Goal: Task Accomplishment & Management: Manage account settings

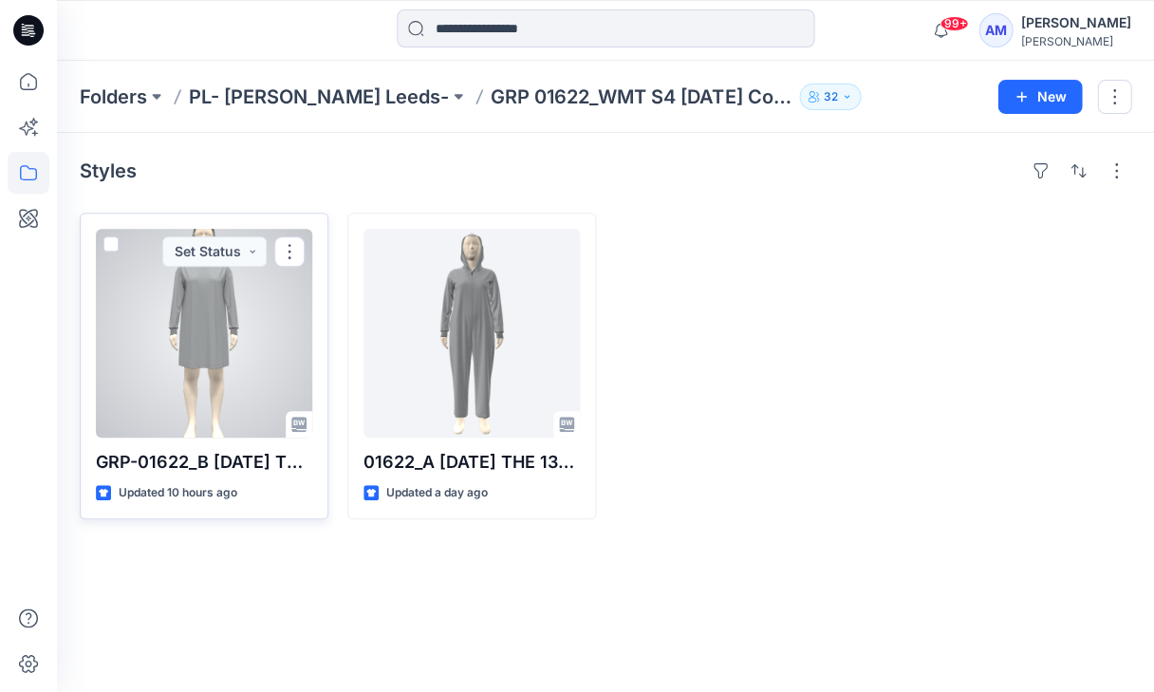
click at [243, 335] on div at bounding box center [204, 333] width 216 height 209
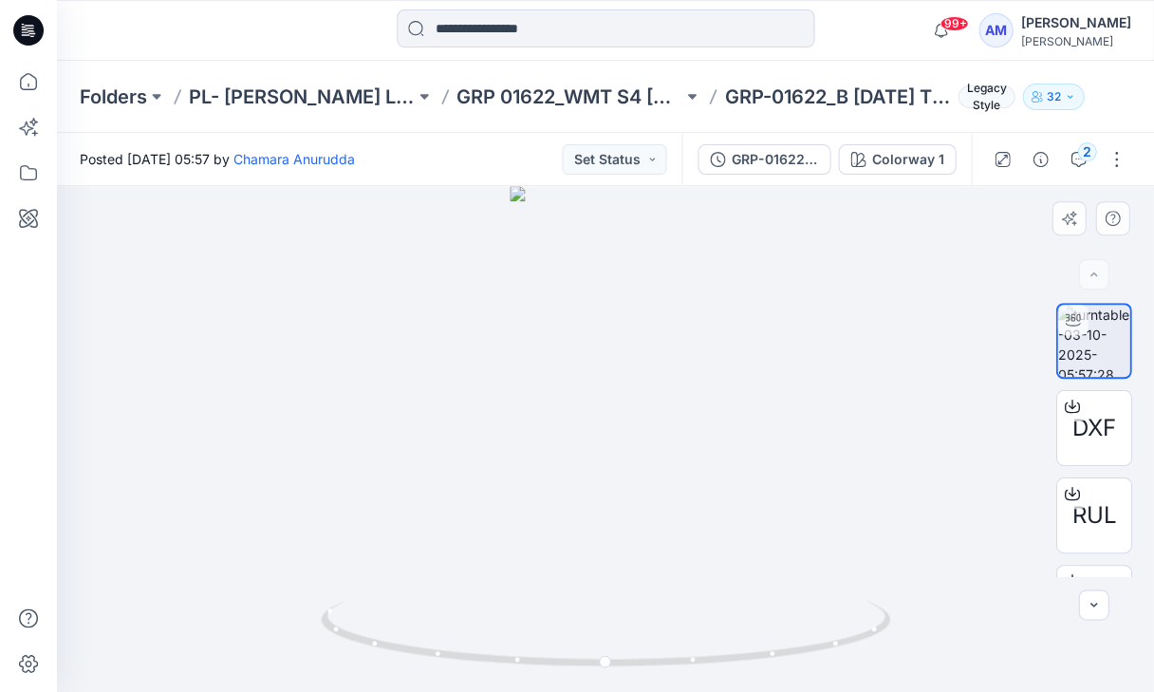
click at [644, 425] on div at bounding box center [605, 439] width 1097 height 506
drag, startPoint x: 657, startPoint y: 667, endPoint x: 635, endPoint y: 672, distance: 22.3
click at [635, 672] on div at bounding box center [606, 644] width 570 height 95
drag, startPoint x: 604, startPoint y: 452, endPoint x: 604, endPoint y: 497, distance: 44.6
click at [604, 497] on img at bounding box center [606, 388] width 300 height 605
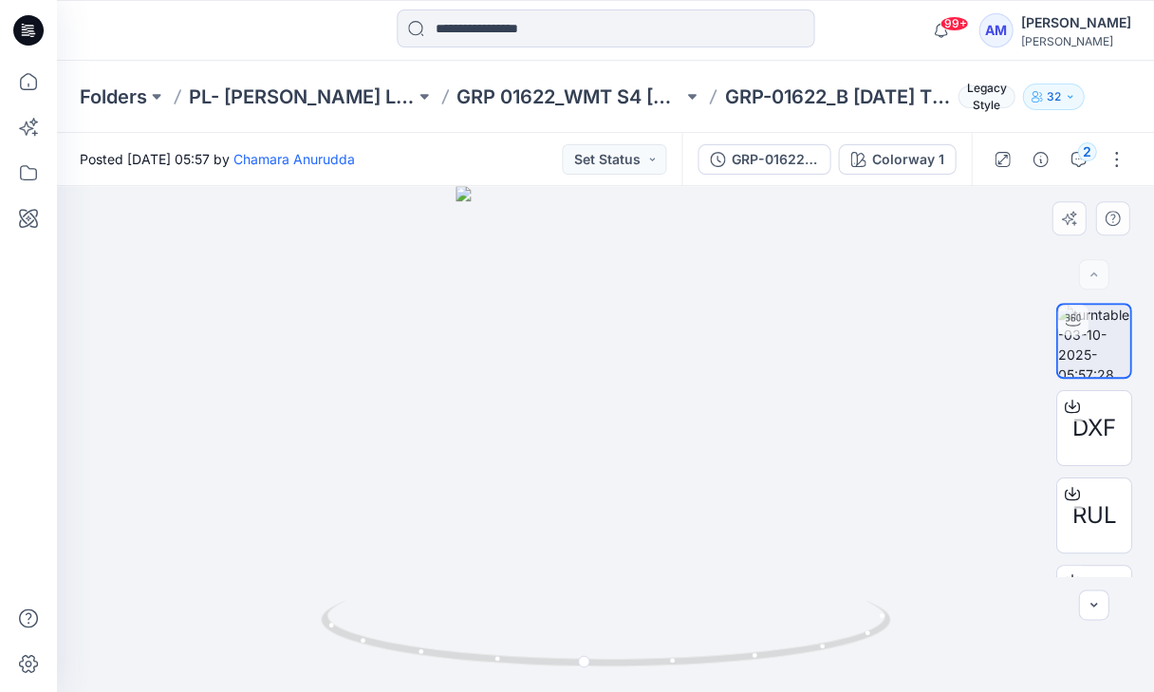
drag, startPoint x: 572, startPoint y: 312, endPoint x: 570, endPoint y: 440, distance: 128.2
click at [570, 440] on img at bounding box center [606, 439] width 300 height 506
drag, startPoint x: 623, startPoint y: 638, endPoint x: 698, endPoint y: 655, distance: 76.9
click at [698, 655] on icon at bounding box center [608, 635] width 574 height 71
drag, startPoint x: 684, startPoint y: 663, endPoint x: 501, endPoint y: 665, distance: 182.3
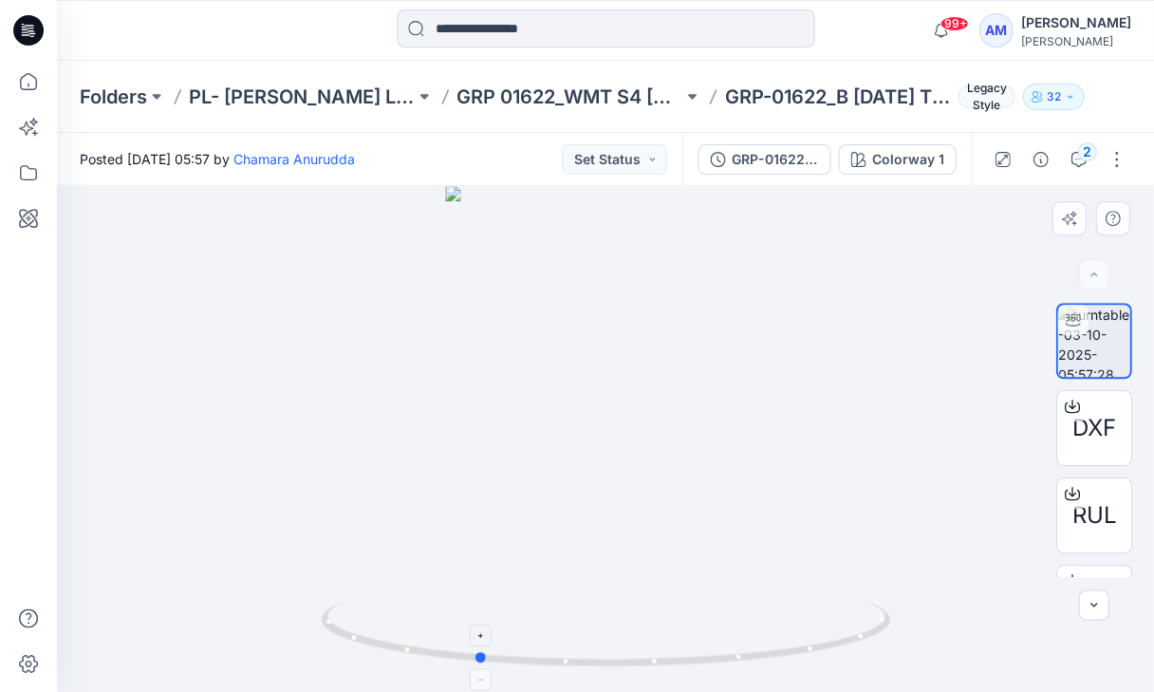
click at [501, 665] on icon at bounding box center [608, 635] width 574 height 71
drag, startPoint x: 674, startPoint y: 661, endPoint x: 547, endPoint y: 660, distance: 127.2
click at [547, 660] on icon at bounding box center [608, 635] width 574 height 71
drag, startPoint x: 710, startPoint y: 663, endPoint x: 441, endPoint y: 653, distance: 268.8
click at [441, 653] on icon at bounding box center [608, 635] width 574 height 71
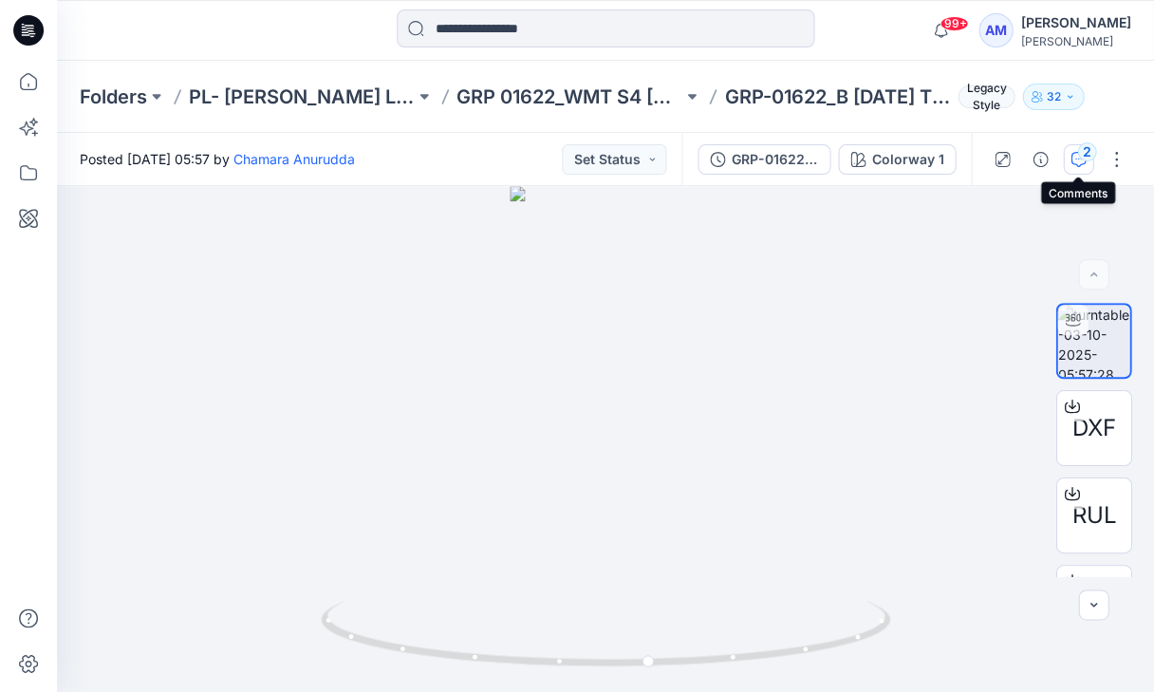
click at [1086, 158] on div "2" at bounding box center [1086, 151] width 19 height 19
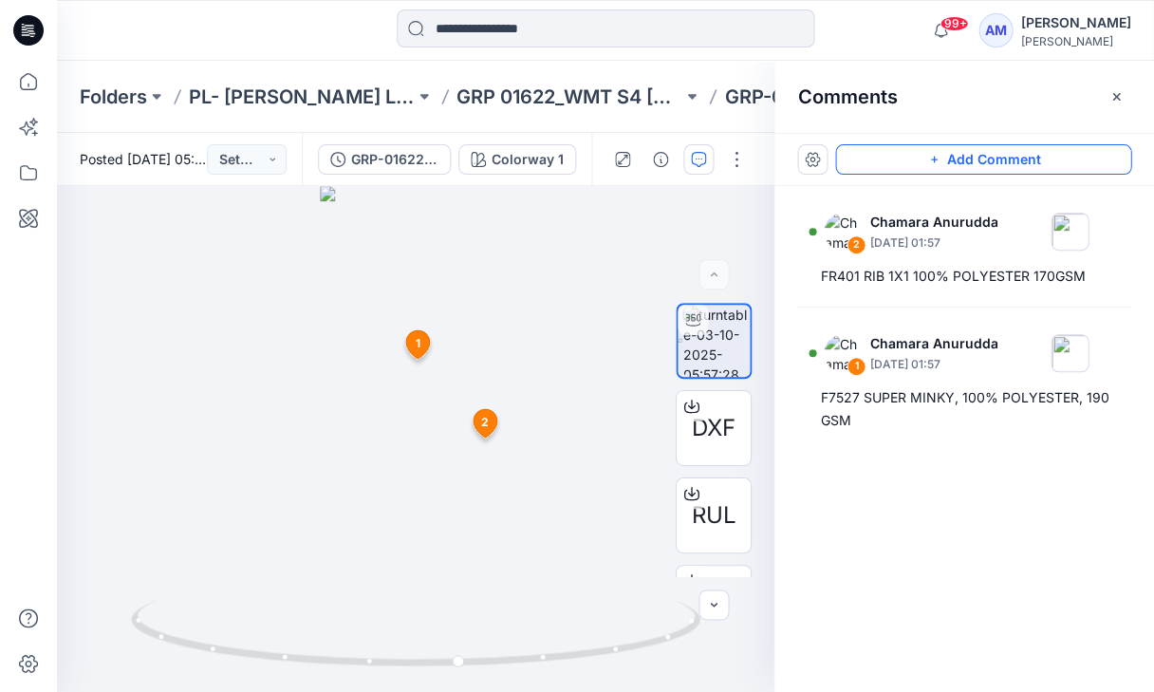
click at [936, 154] on icon "button" at bounding box center [934, 159] width 15 height 15
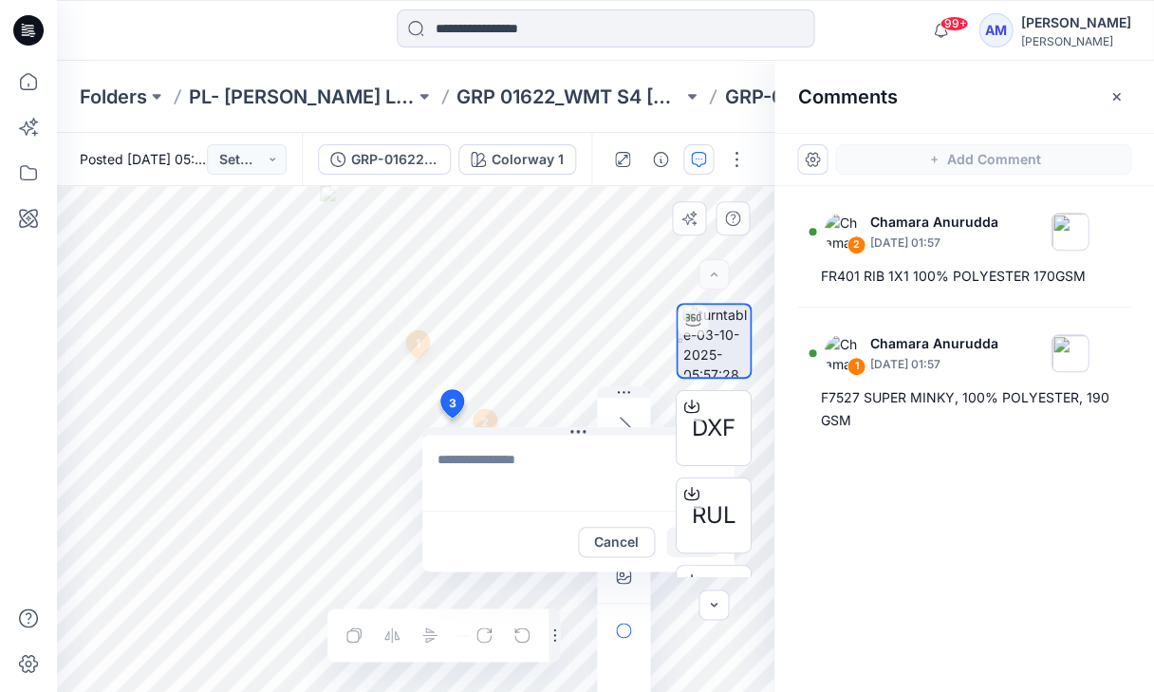
click at [451, 418] on div "3 Cancel Post 1 Chamara Anurudda [DATE] 01:57 F7527 SUPER MINKY, 100% POLYESTER…" at bounding box center [416, 439] width 718 height 506
type textarea "**********"
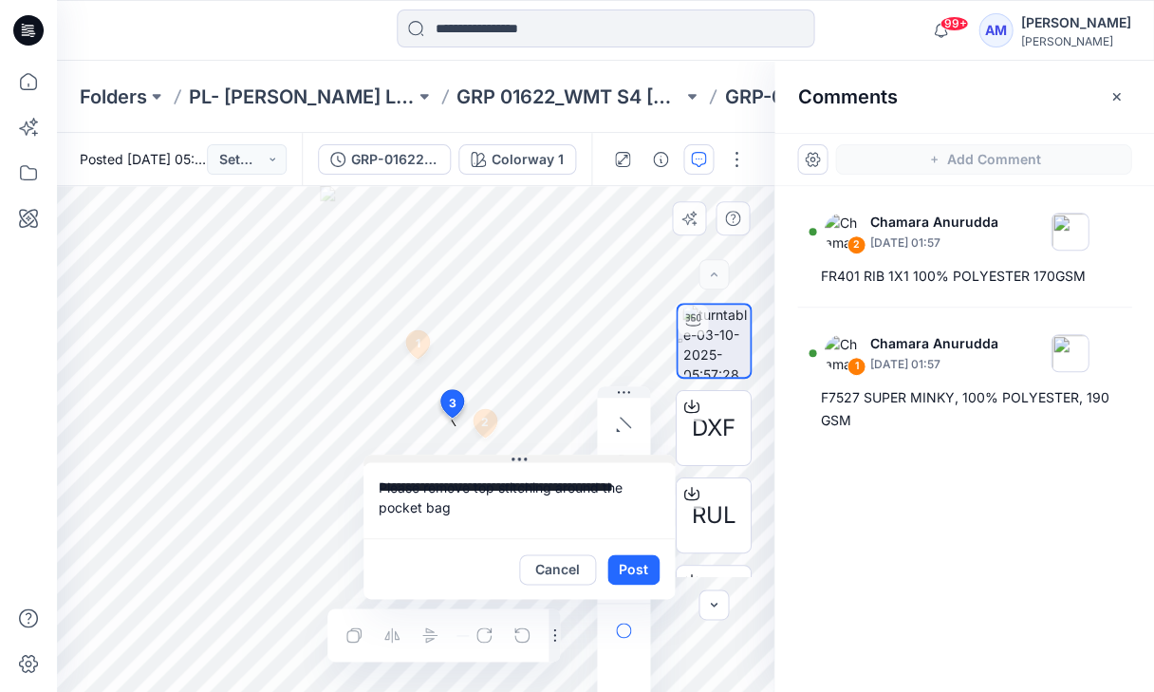
drag, startPoint x: 558, startPoint y: 432, endPoint x: 499, endPoint y: 459, distance: 65.0
click at [638, 575] on button "Post" at bounding box center [634, 569] width 52 height 30
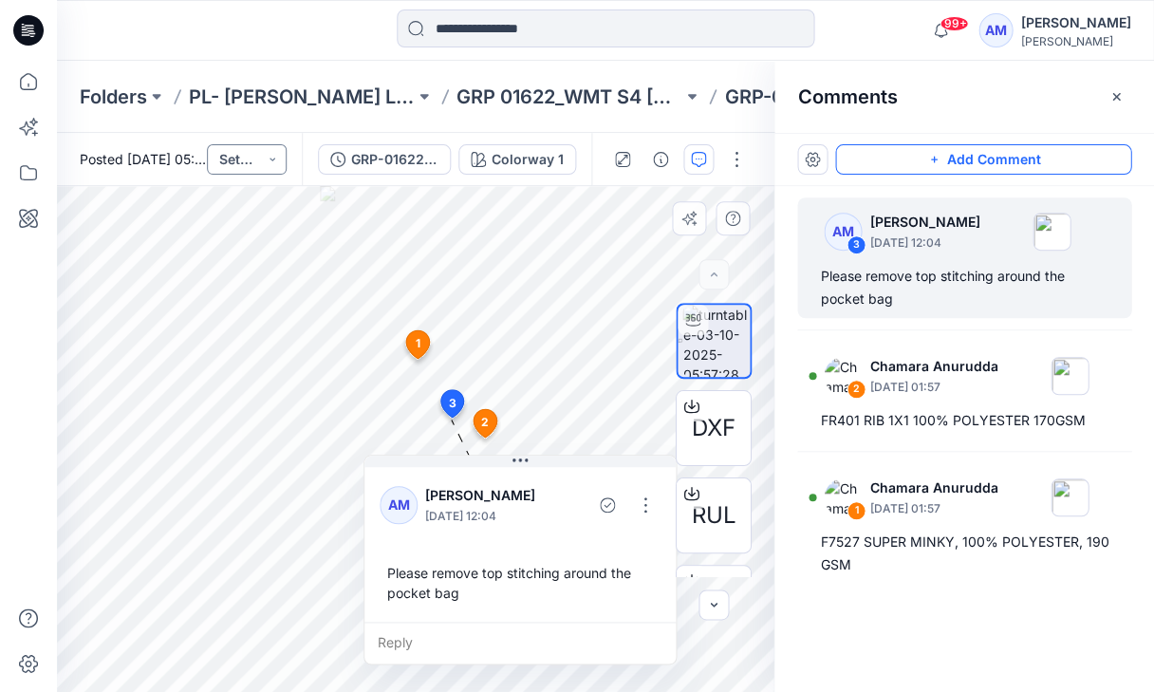
click at [263, 159] on button "Set Status" at bounding box center [247, 159] width 80 height 30
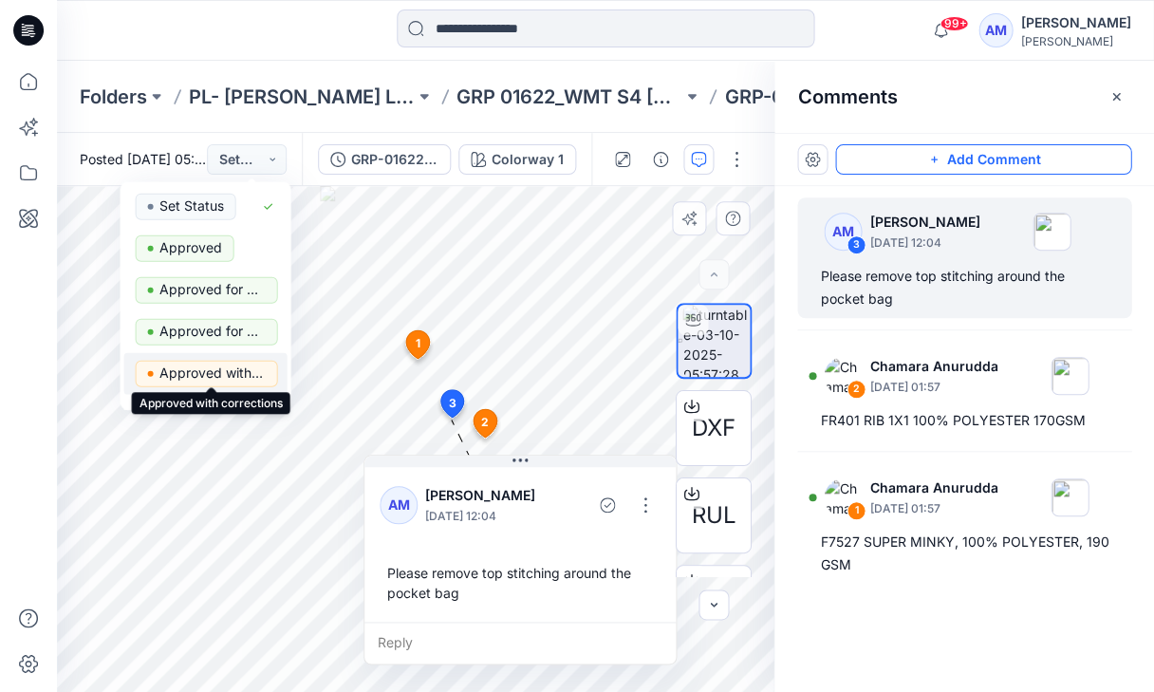
click at [197, 378] on p "Approved with corrections" at bounding box center [212, 373] width 106 height 25
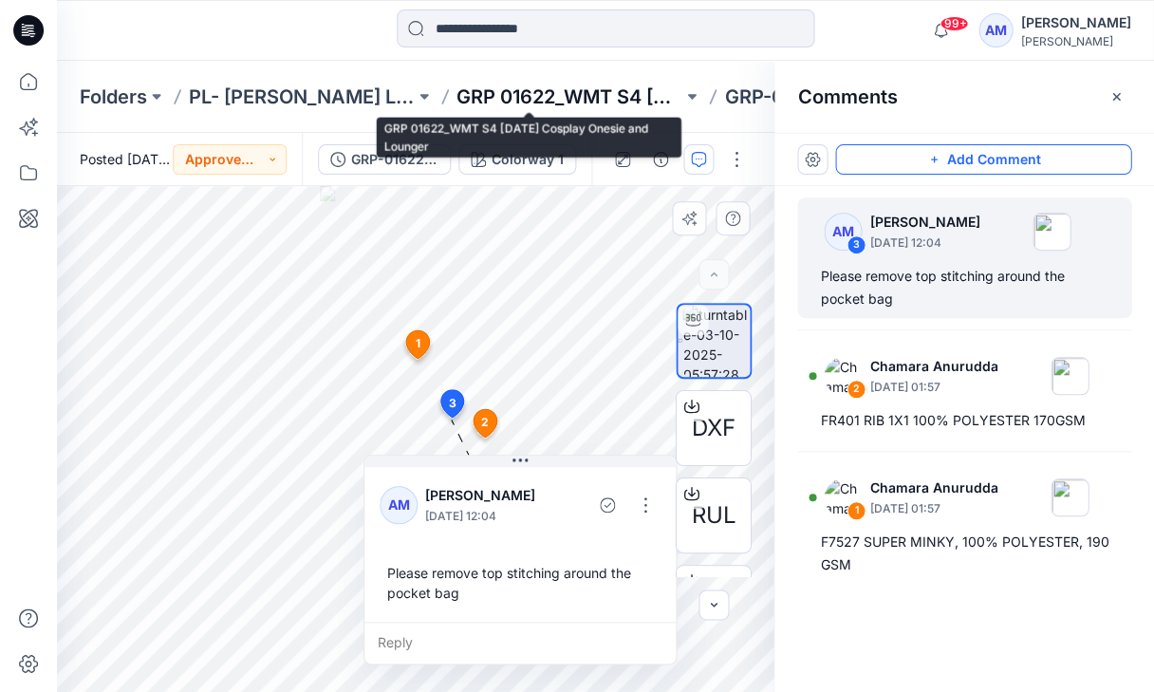
click at [555, 103] on p "GRP 01622_WMT S4 [DATE] Cosplay Onesie and Lounger" at bounding box center [570, 97] width 226 height 27
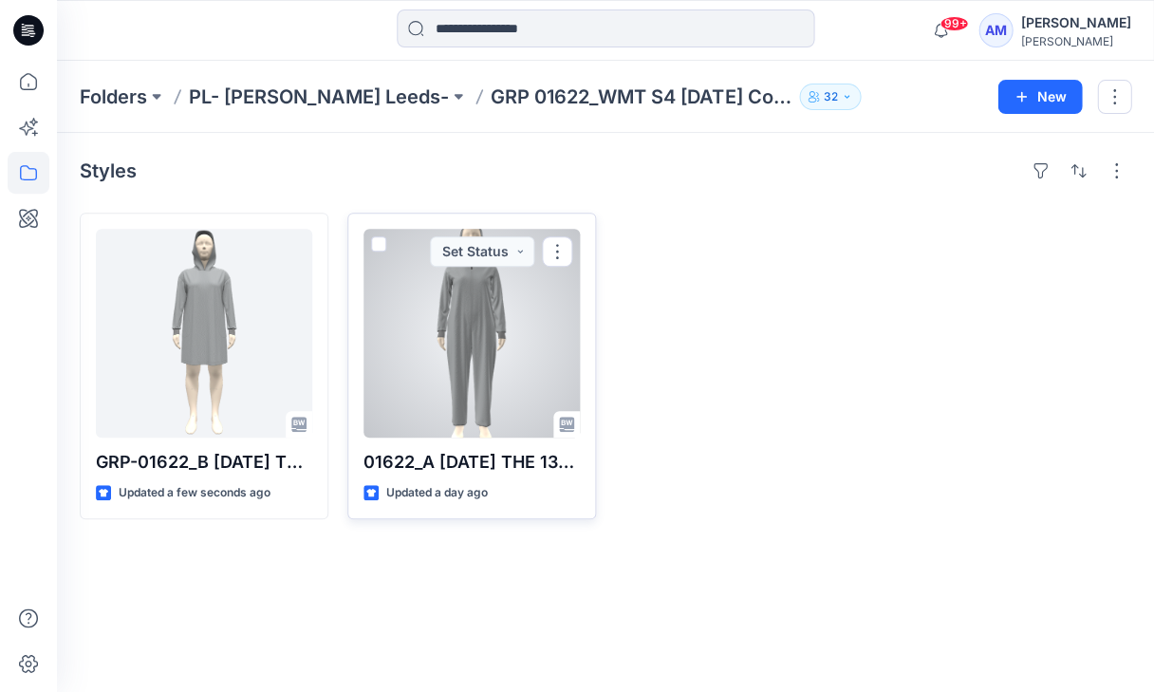
click at [403, 322] on div at bounding box center [472, 333] width 216 height 209
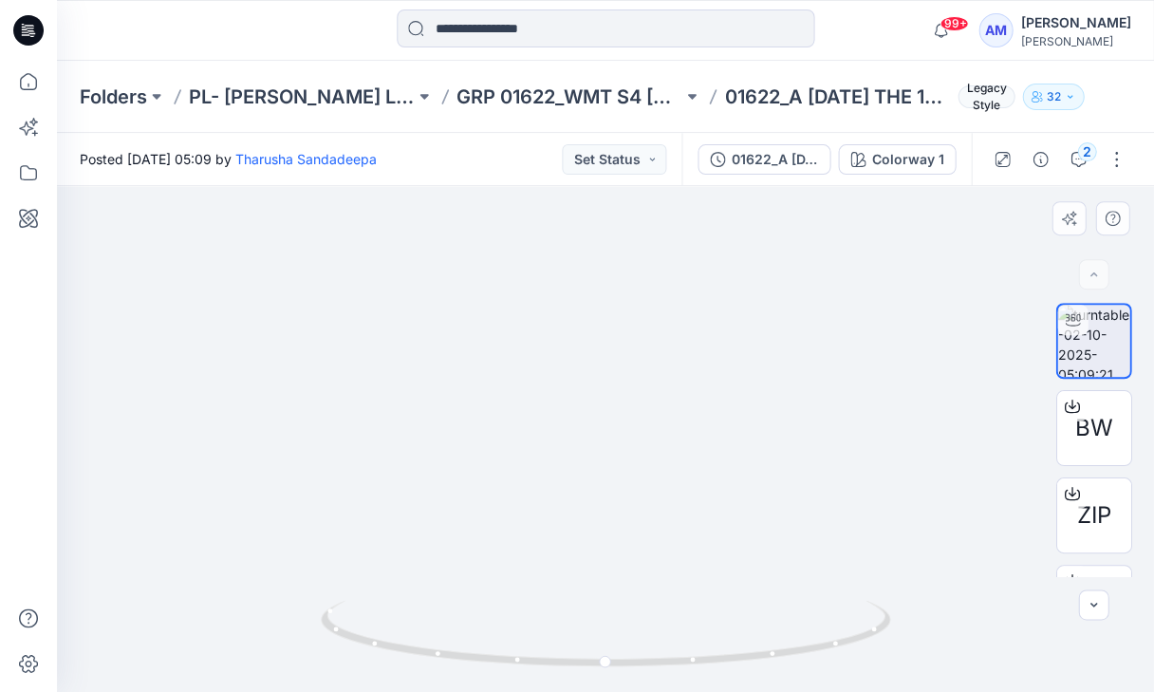
drag, startPoint x: 612, startPoint y: 300, endPoint x: 613, endPoint y: 369, distance: 69.3
click at [613, 369] on img at bounding box center [605, 388] width 321 height 609
drag, startPoint x: 568, startPoint y: 668, endPoint x: 304, endPoint y: 589, distance: 275.7
click at [304, 589] on div at bounding box center [605, 439] width 1097 height 506
drag, startPoint x: 537, startPoint y: 663, endPoint x: 549, endPoint y: 650, distance: 16.8
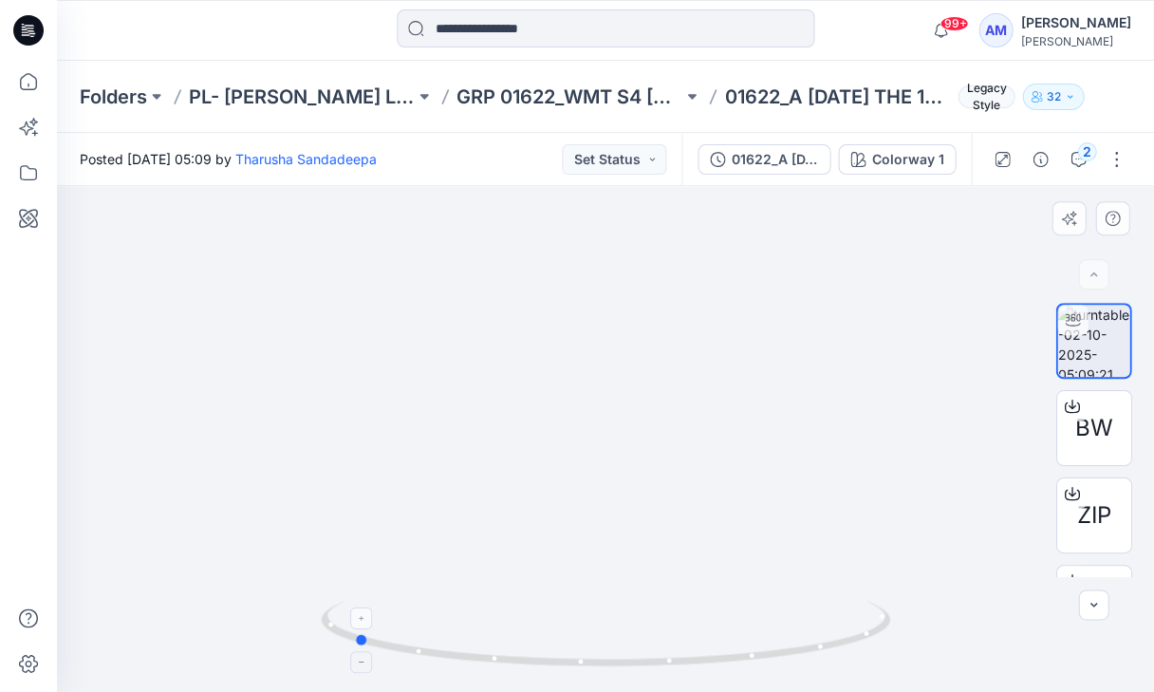
click at [549, 650] on icon at bounding box center [608, 635] width 574 height 71
drag, startPoint x: 539, startPoint y: 671, endPoint x: 529, endPoint y: 678, distance: 12.4
click at [529, 678] on img at bounding box center [606, 646] width 570 height 92
drag, startPoint x: 529, startPoint y: 678, endPoint x: 543, endPoint y: 646, distance: 34.4
click at [543, 646] on div at bounding box center [606, 644] width 570 height 95
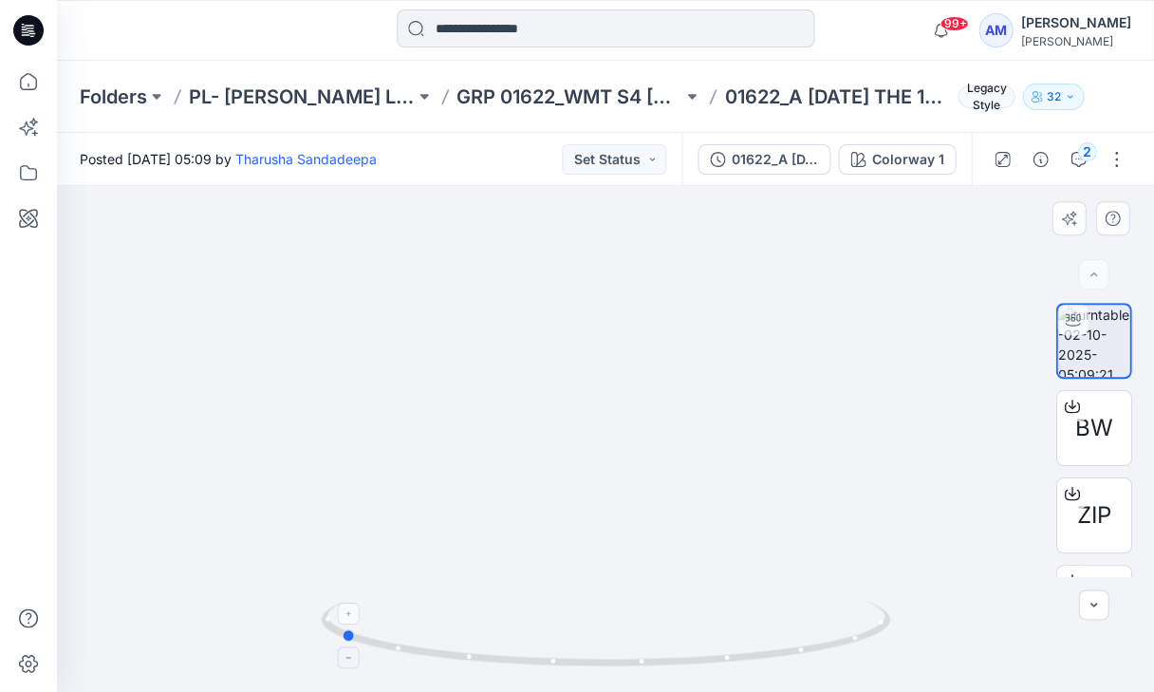
drag, startPoint x: 575, startPoint y: 669, endPoint x: 558, endPoint y: 623, distance: 49.6
click at [558, 623] on icon at bounding box center [608, 635] width 574 height 71
drag, startPoint x: 558, startPoint y: 620, endPoint x: 591, endPoint y: 663, distance: 54.1
click at [591, 663] on icon at bounding box center [608, 635] width 574 height 71
click at [615, 166] on button "Set Status" at bounding box center [614, 159] width 104 height 30
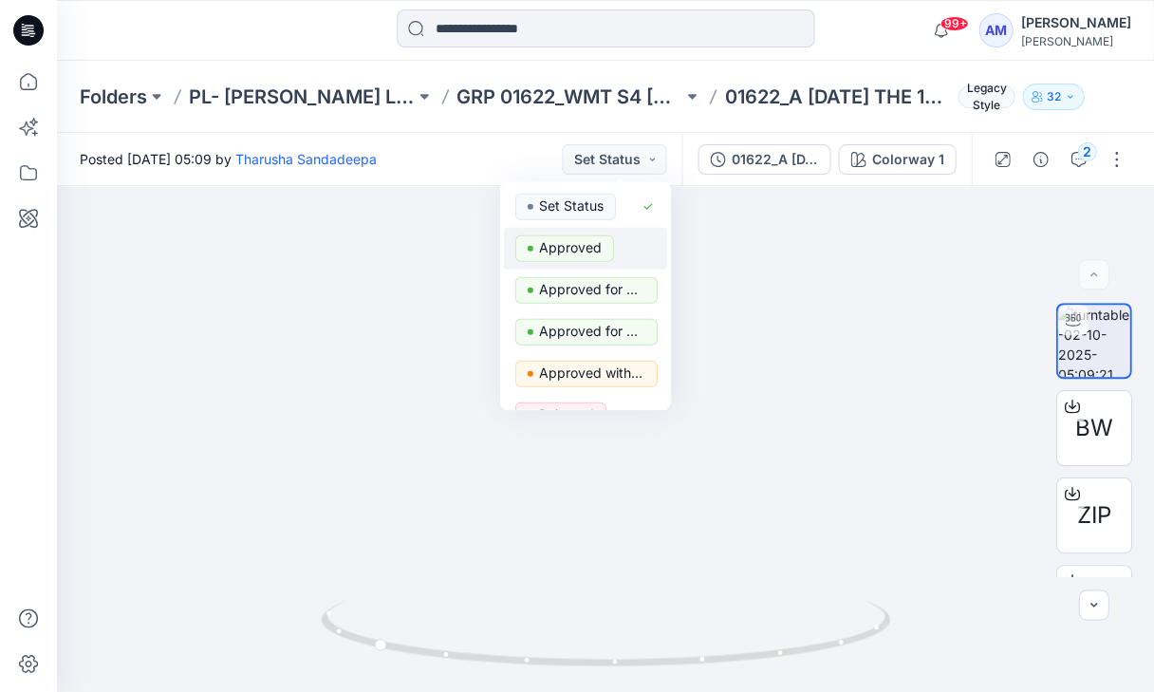
click at [561, 243] on p "Approved" at bounding box center [570, 247] width 63 height 25
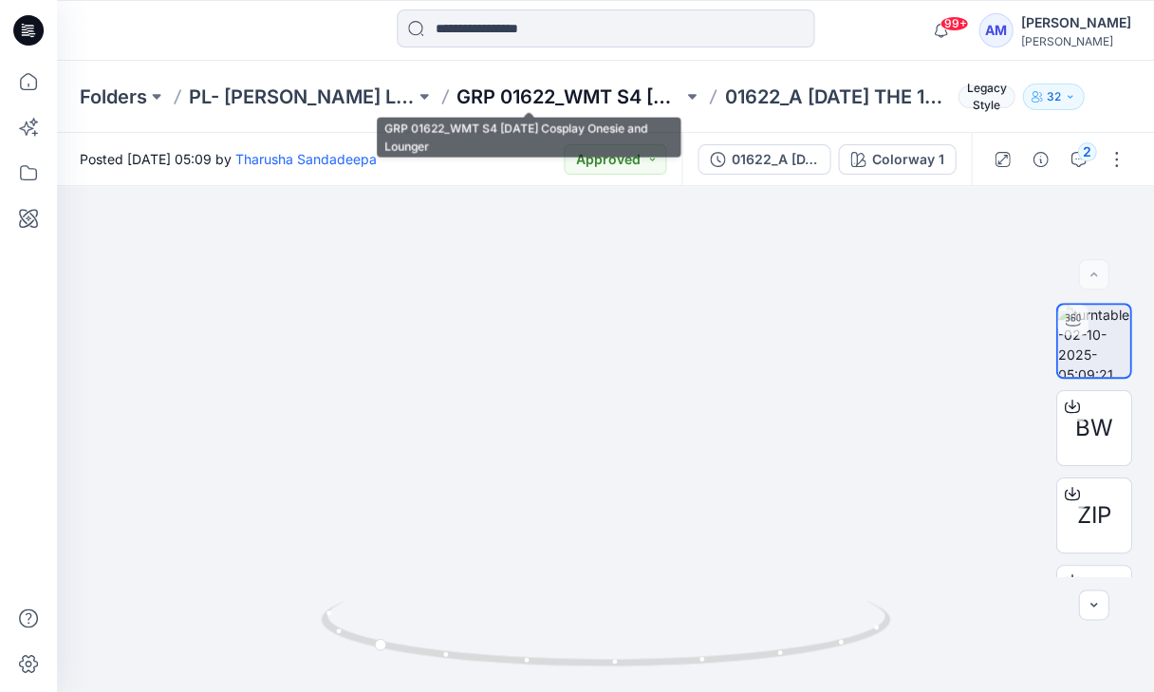
click at [556, 99] on p "GRP 01622_WMT S4 [DATE] Cosplay Onesie and Lounger" at bounding box center [570, 97] width 226 height 27
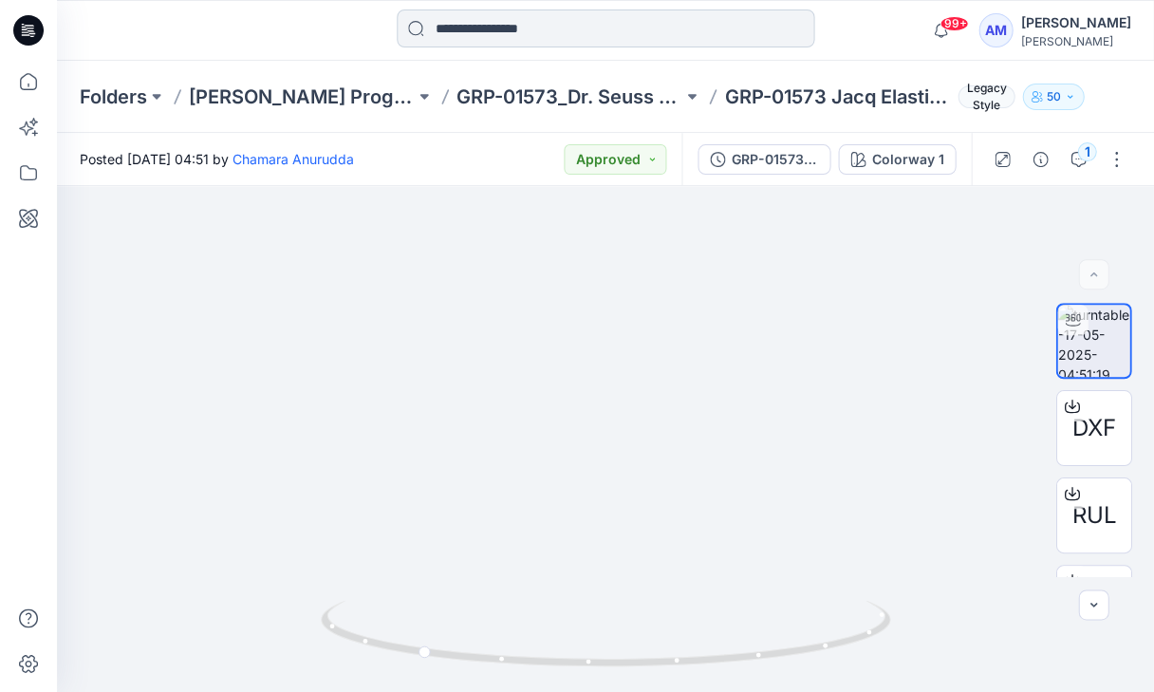
click at [530, 42] on input at bounding box center [606, 28] width 418 height 38
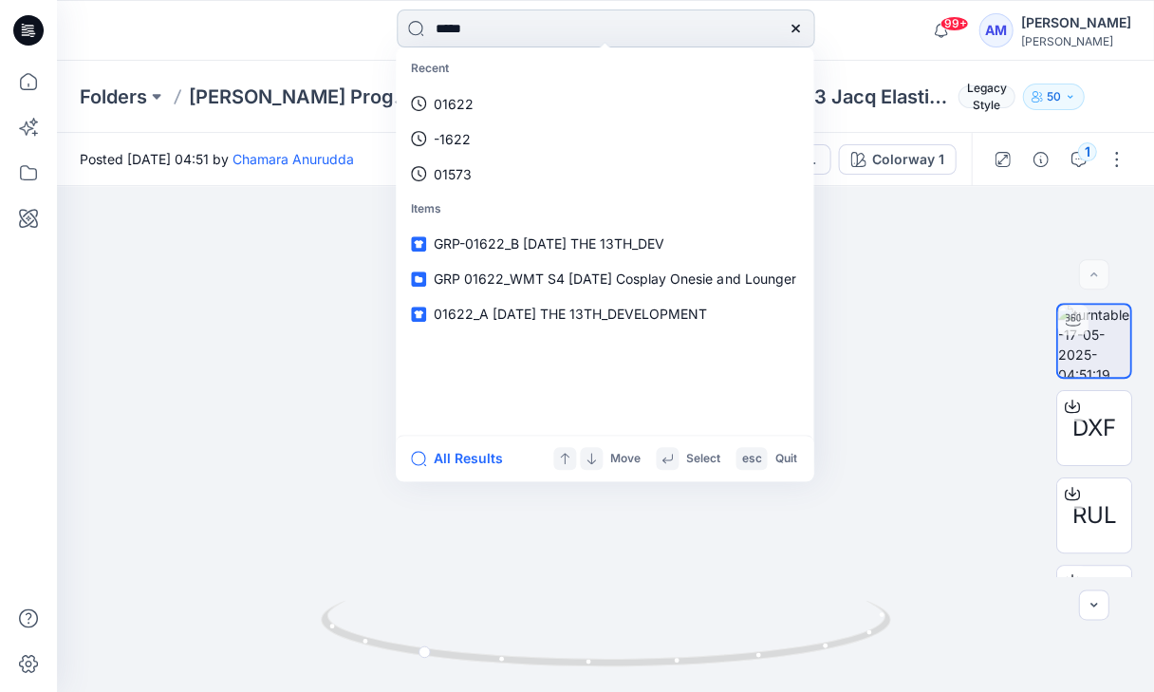
type input "******"
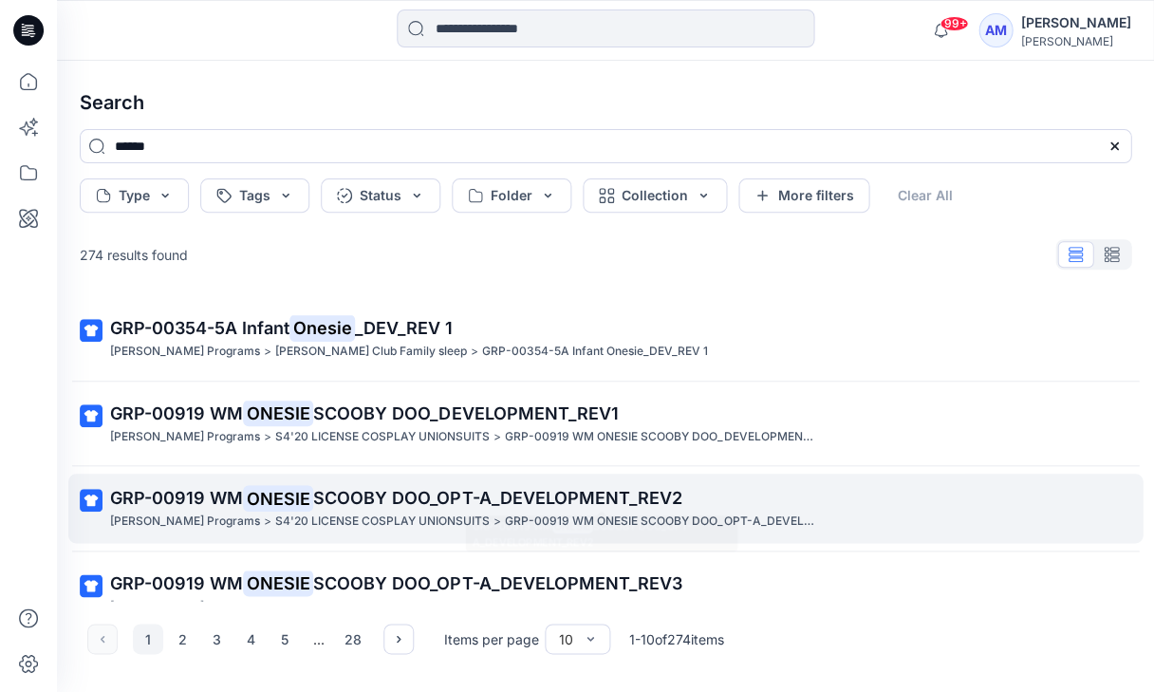
click at [393, 512] on p "S4'20 LICENSE COSPLAY UNIONSUITS" at bounding box center [382, 522] width 215 height 20
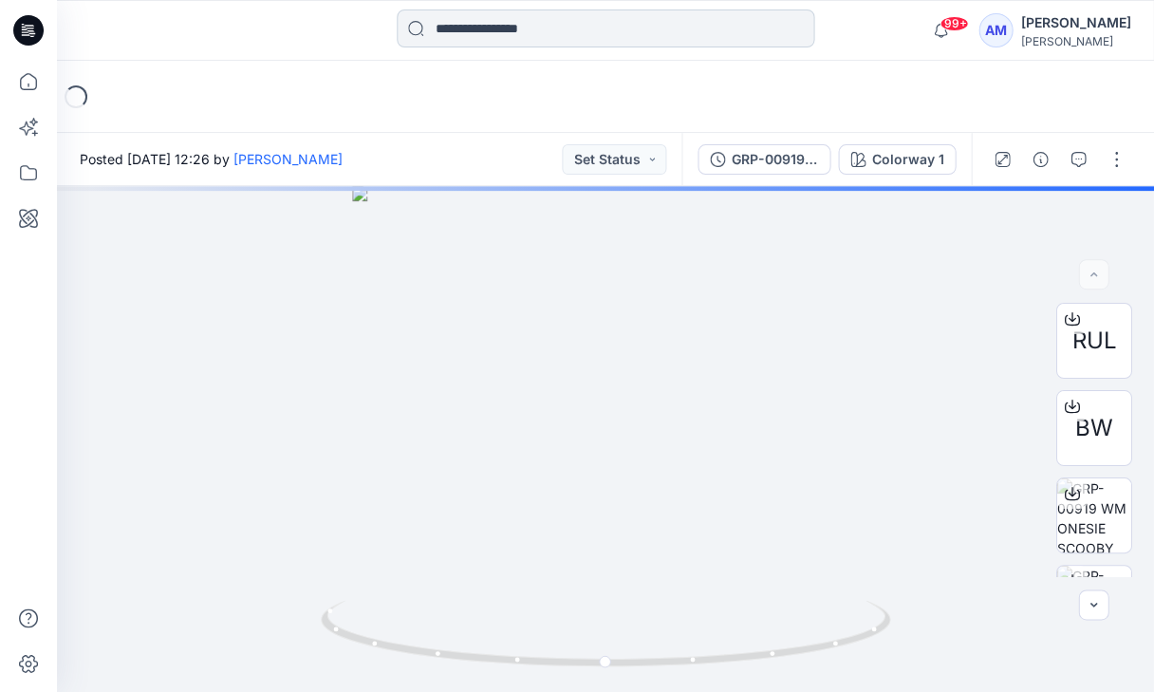
click at [573, 19] on input at bounding box center [606, 28] width 418 height 38
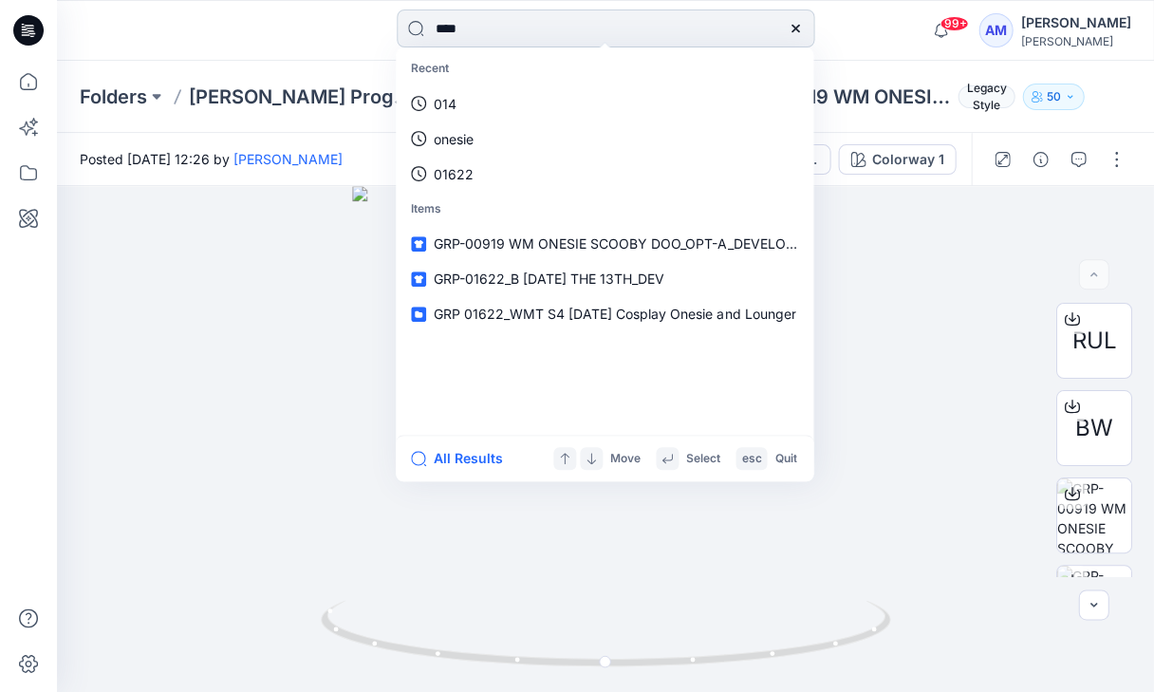
type input "*****"
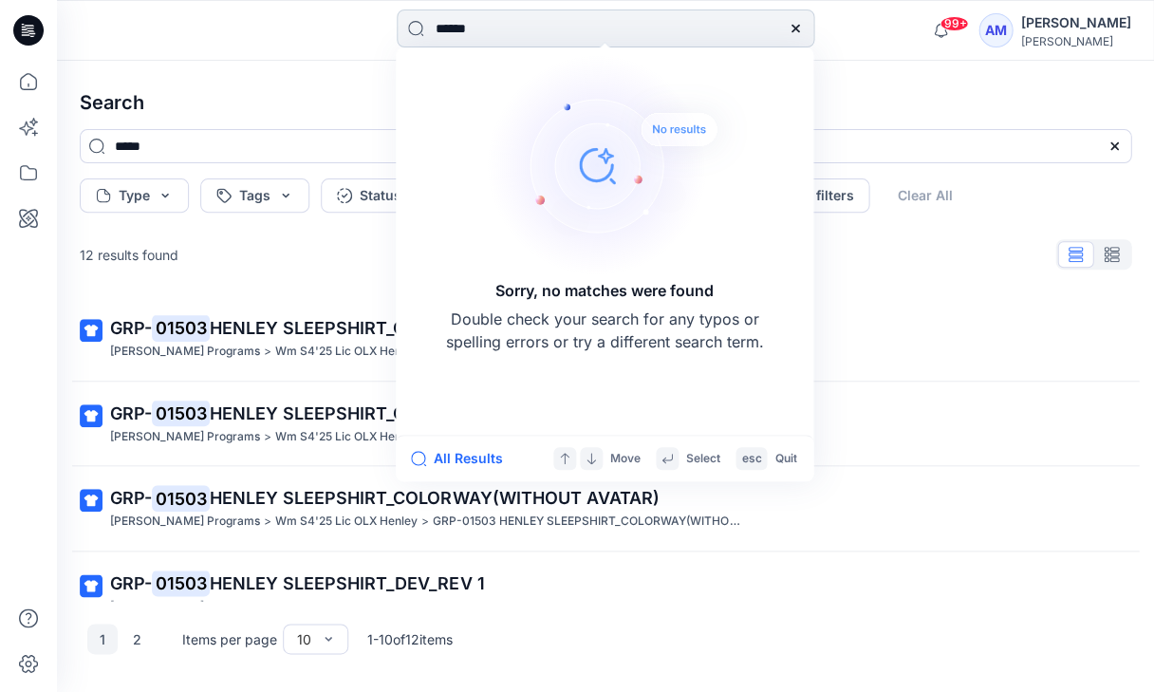
click at [455, 29] on input "******" at bounding box center [606, 28] width 418 height 38
type input "*****"
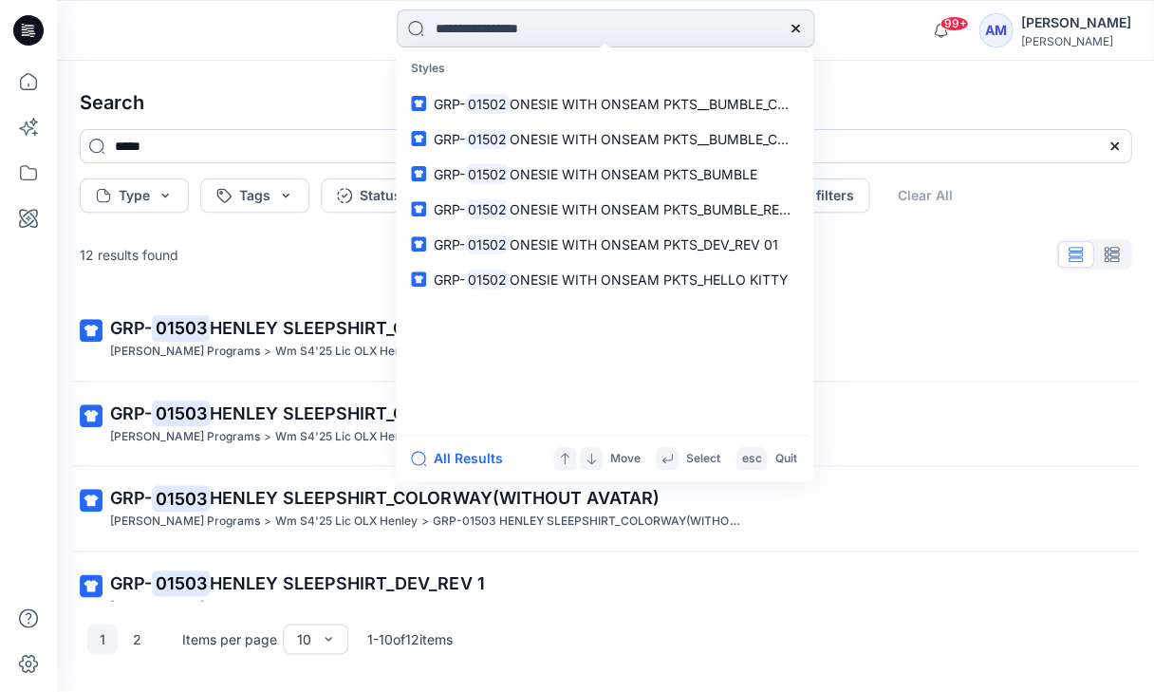
type input "*****"
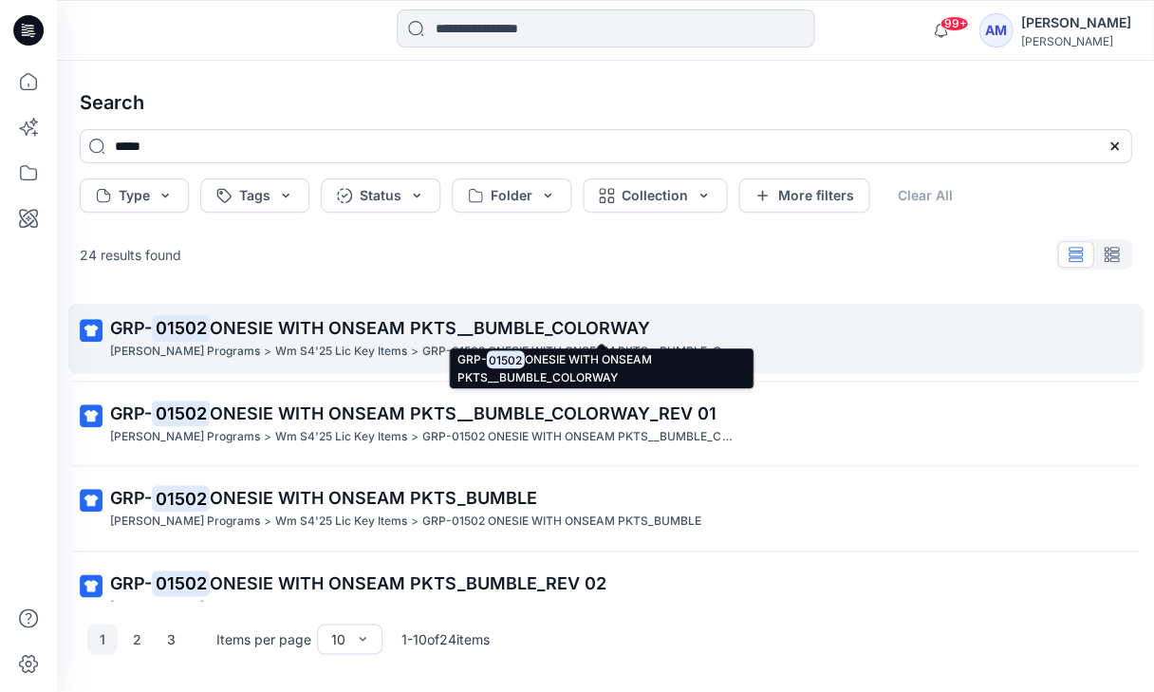
click at [518, 325] on span "ONESIE WITH ONSEAM PKTS__BUMBLE_COLORWAY" at bounding box center [430, 328] width 440 height 20
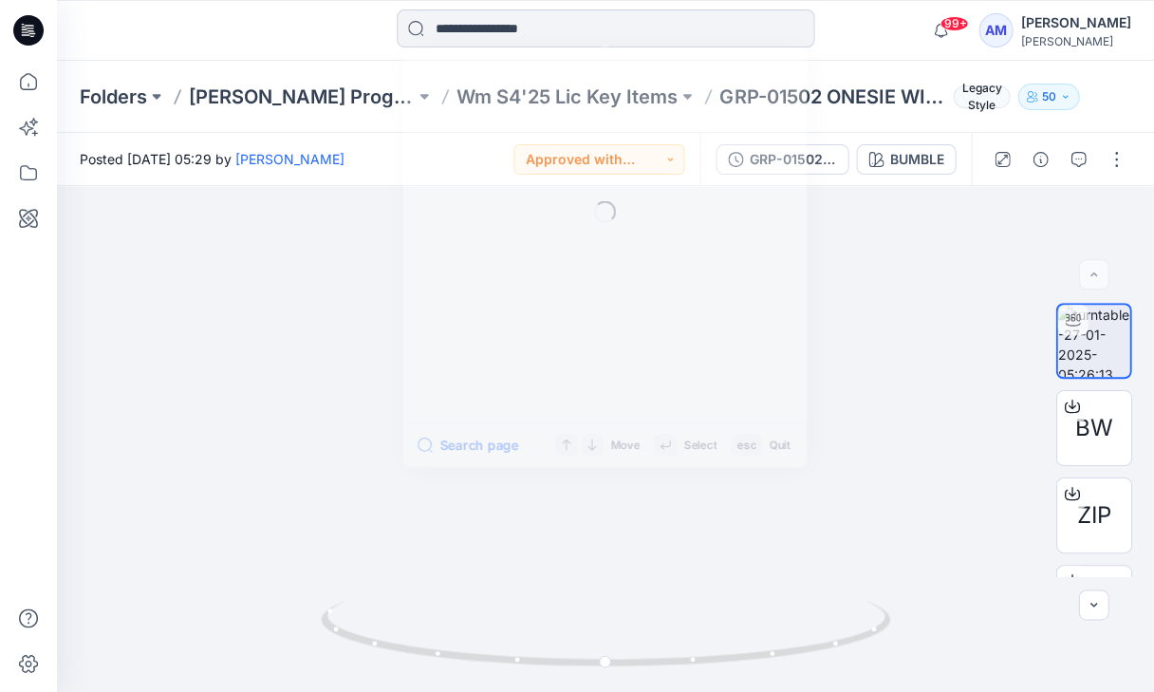
click at [581, 27] on input at bounding box center [606, 28] width 418 height 38
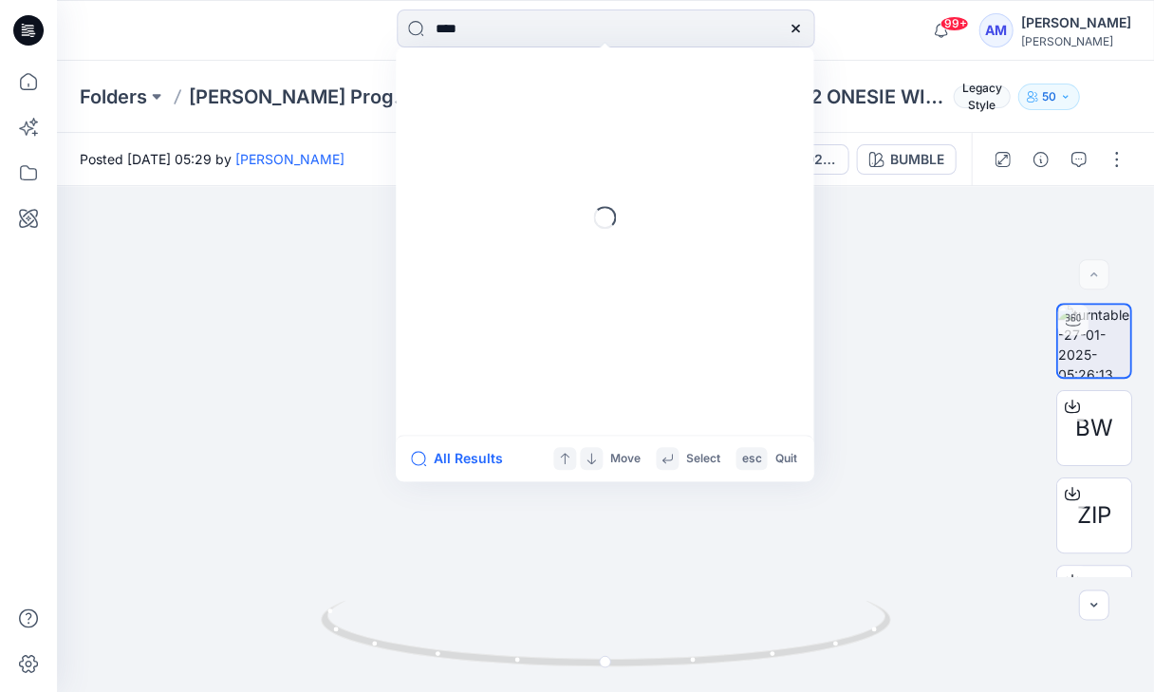
type input "*****"
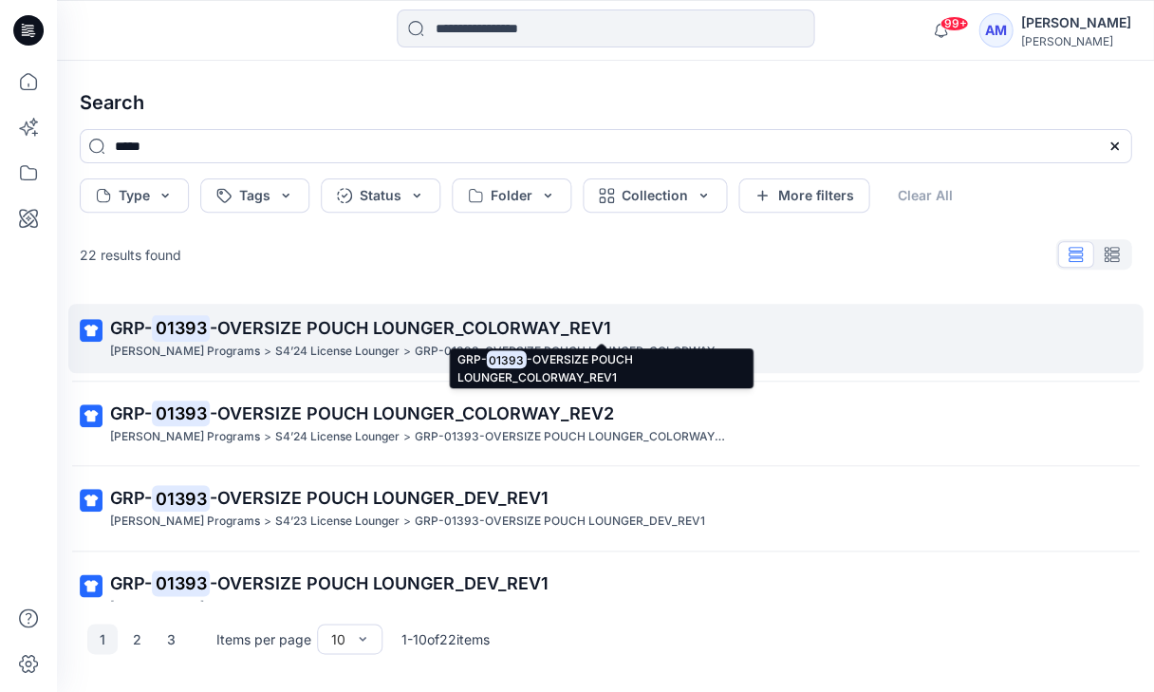
click at [513, 322] on span "-OVERSIZE POUCH LOUNGER_COLORWAY_REV1" at bounding box center [410, 328] width 401 height 20
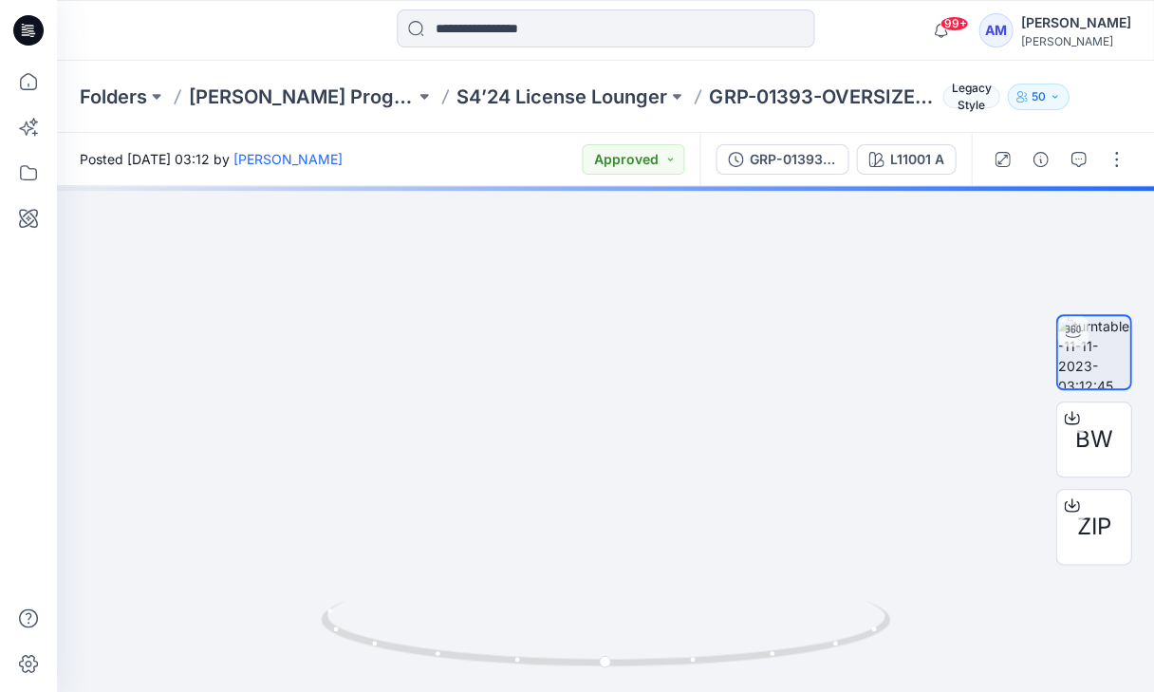
drag, startPoint x: 580, startPoint y: 300, endPoint x: 585, endPoint y: 770, distance: 469.9
click at [585, 691] on html "99+ Notifications Senal J shared GRP-01619 LOUNGE PULLOVER_DEVELOPMENT in WM S3…" at bounding box center [577, 346] width 1154 height 692
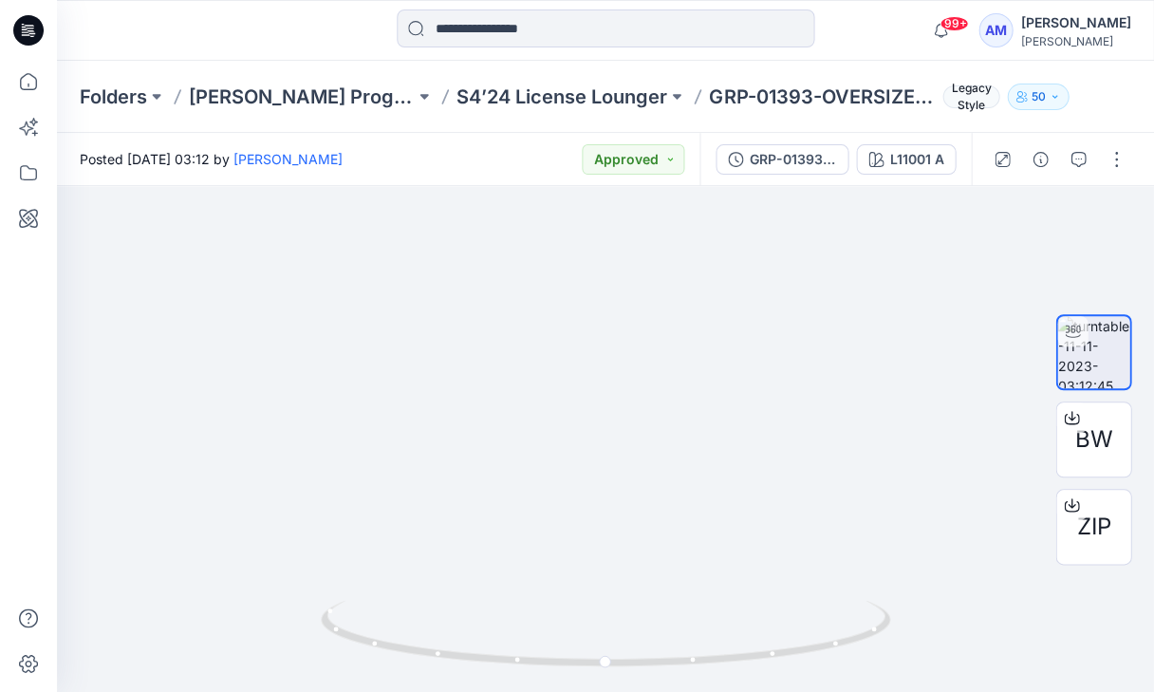
click at [332, 1] on div "99+ Notifications Senal J shared GRP-01619 LOUNGE PULLOVER_DEVELOPMENT in WM S3…" at bounding box center [605, 30] width 1097 height 61
